Goal: Navigation & Orientation: Find specific page/section

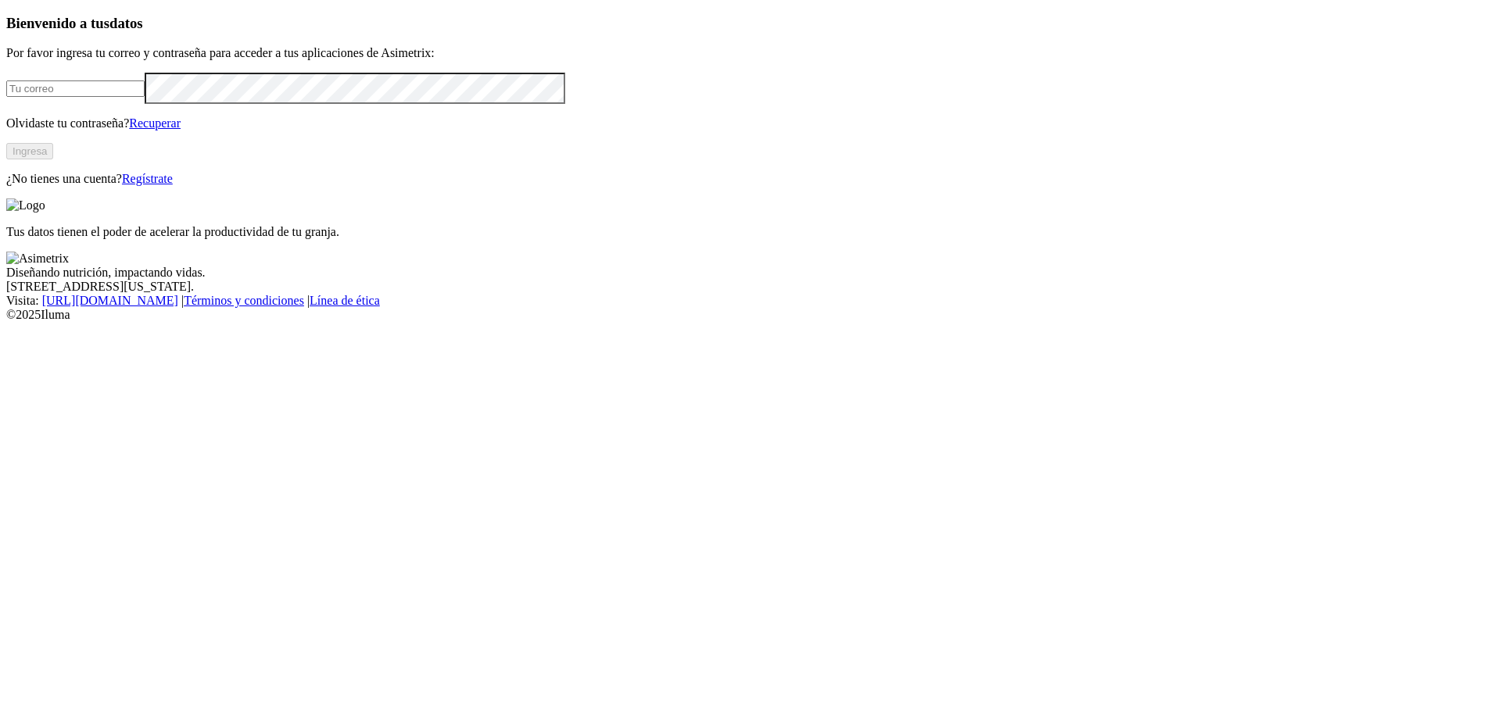
type input "[EMAIL_ADDRESS][PERSON_NAME][DOMAIN_NAME]"
click at [53, 159] on button "Ingresa" at bounding box center [29, 151] width 47 height 16
